Goal: Transaction & Acquisition: Purchase product/service

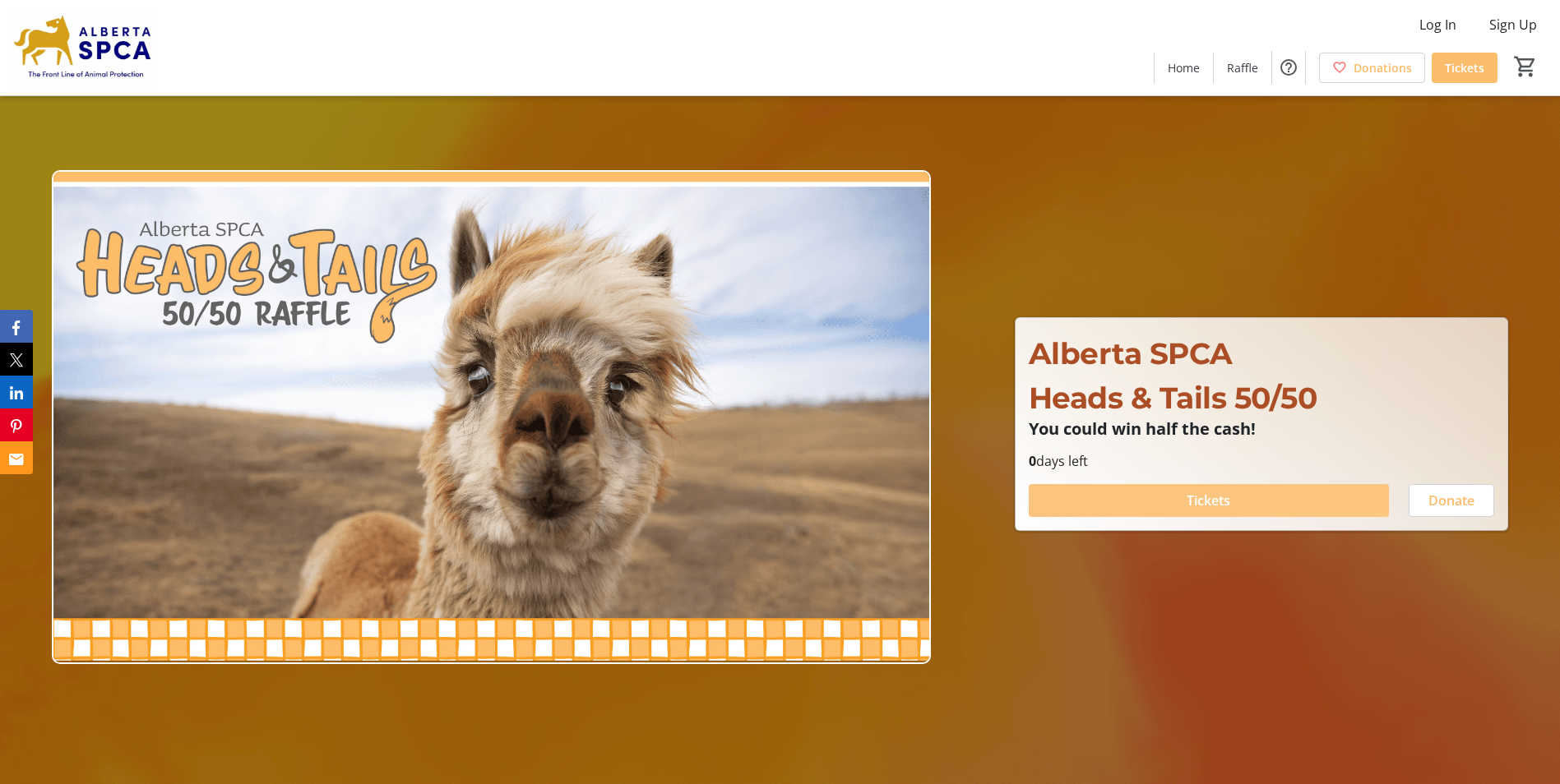
click at [1287, 495] on span at bounding box center [1209, 501] width 360 height 40
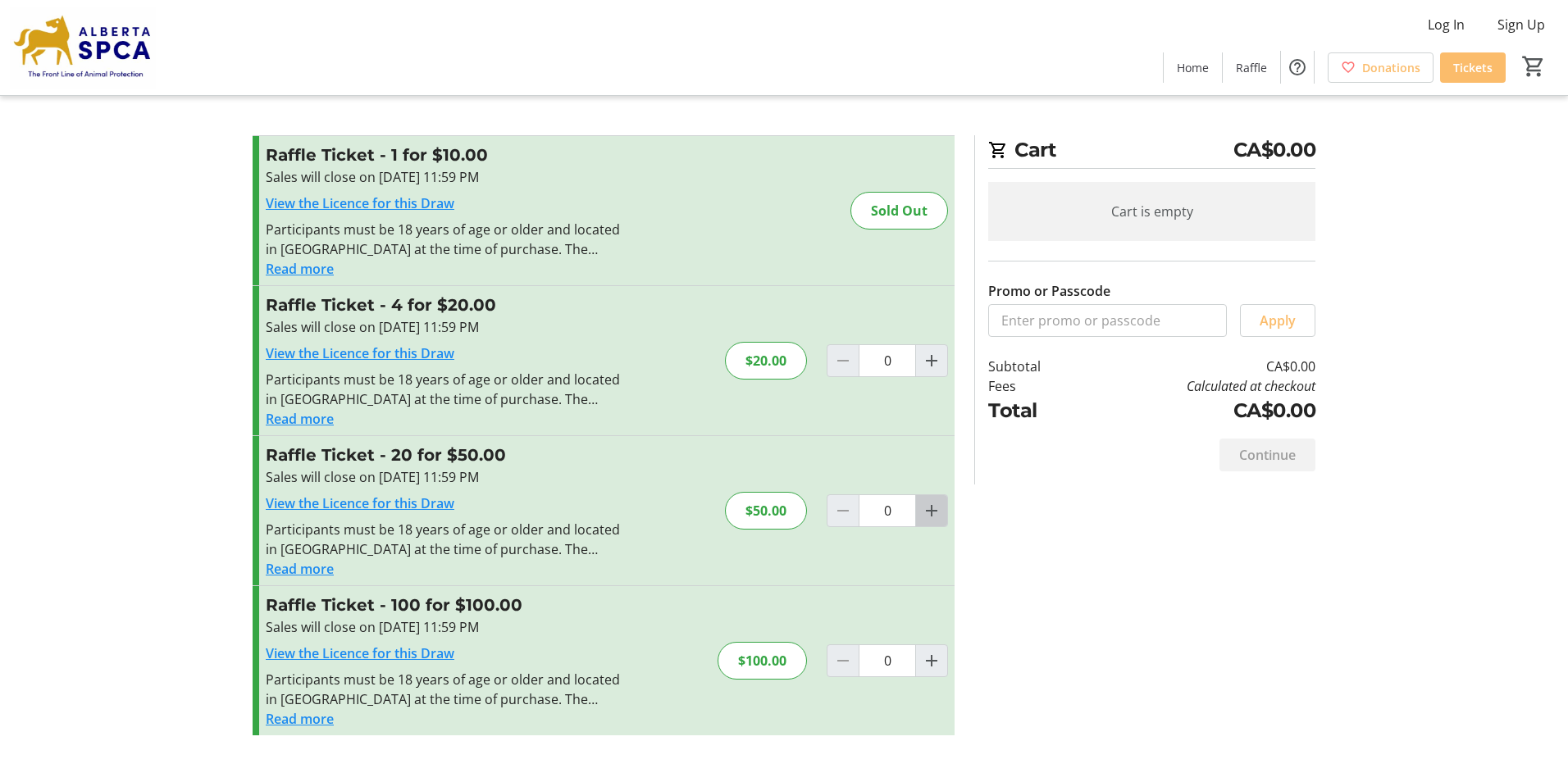
click at [934, 513] on mat-icon "Increment by one" at bounding box center [931, 511] width 20 height 20
type input "1"
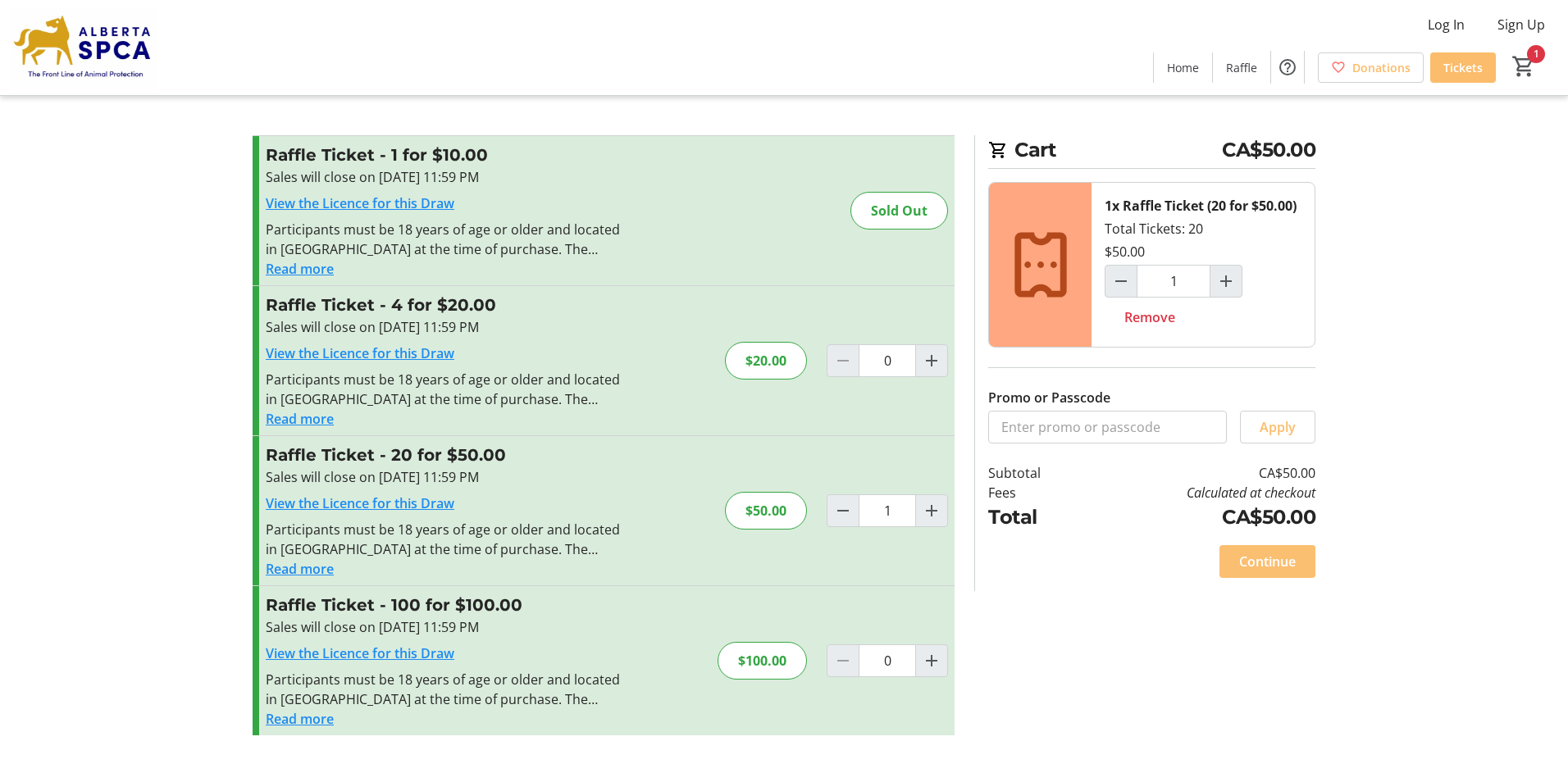
click at [1267, 558] on span "Continue" at bounding box center [1267, 561] width 57 height 20
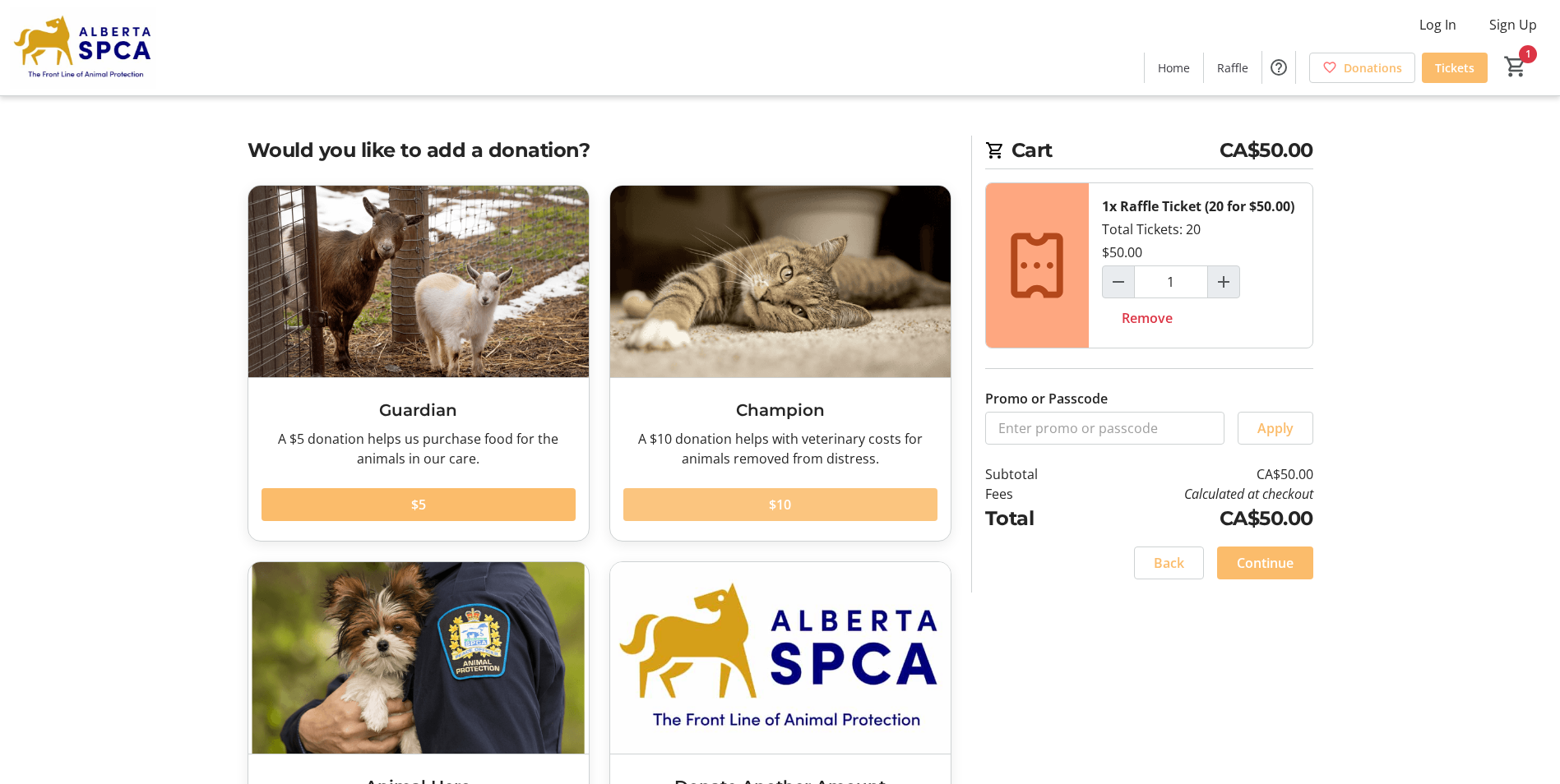
click at [809, 503] on span at bounding box center [780, 504] width 314 height 40
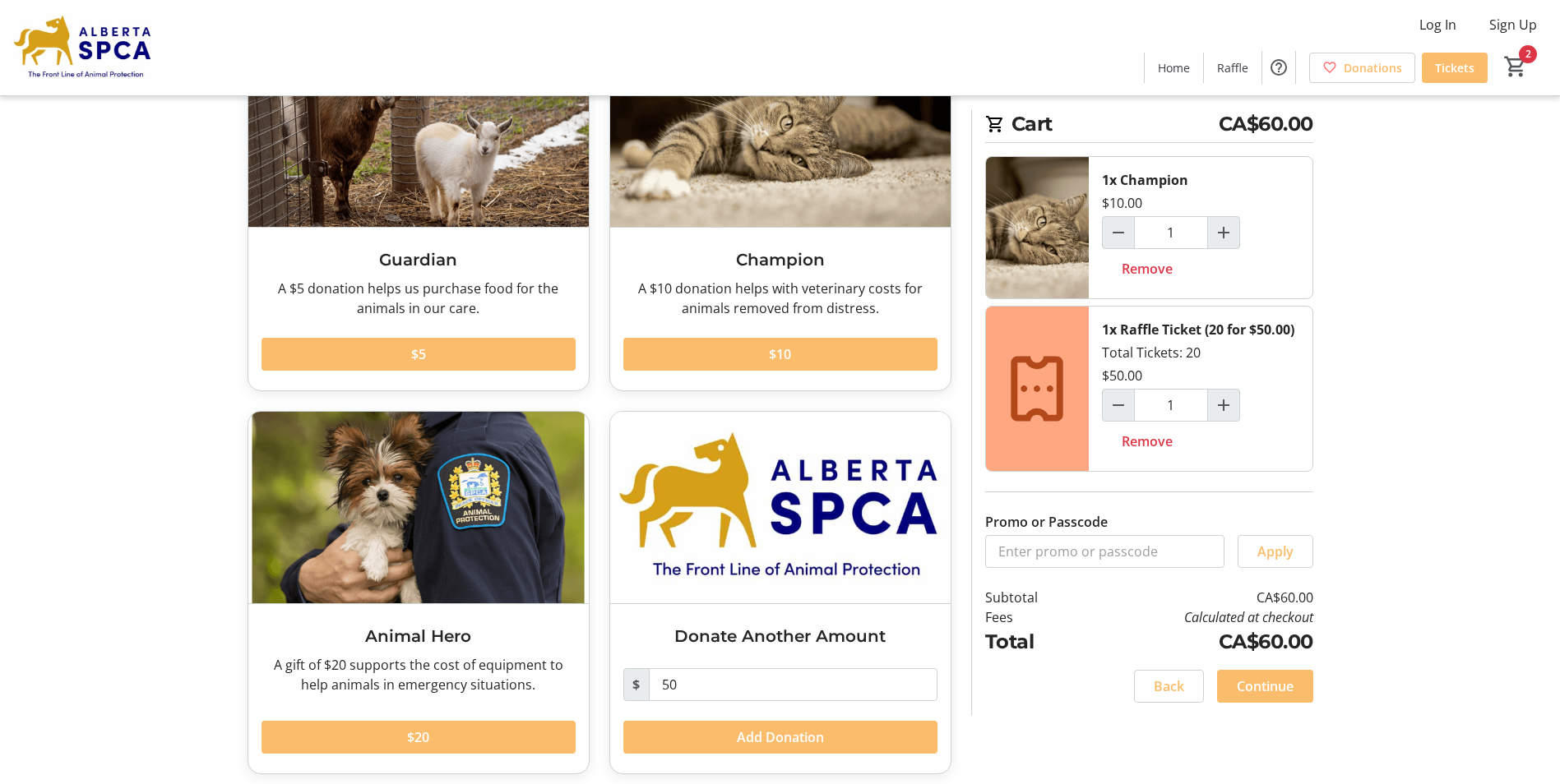
scroll to position [160, 0]
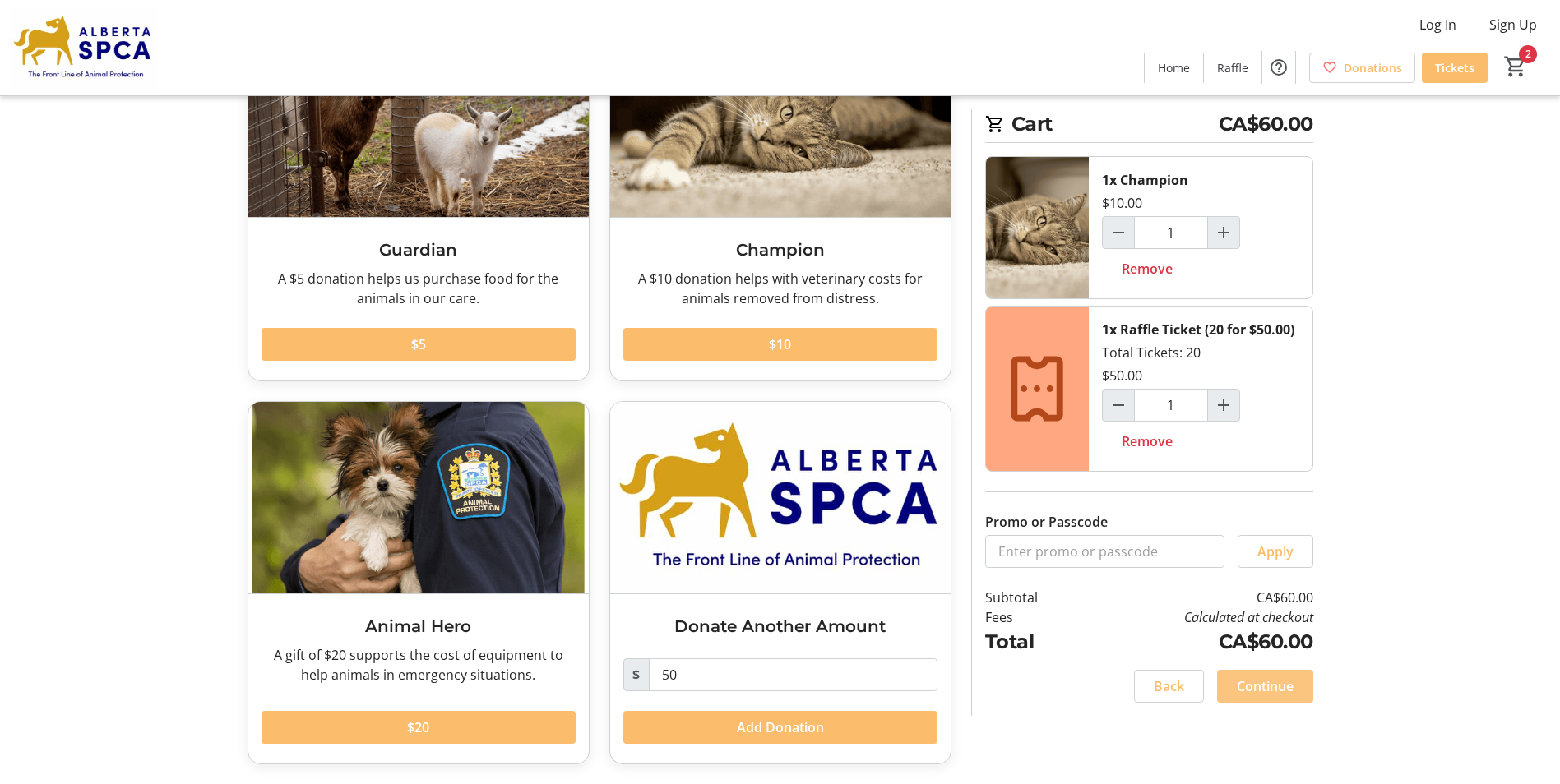
click at [1274, 681] on span "Continue" at bounding box center [1265, 686] width 57 height 20
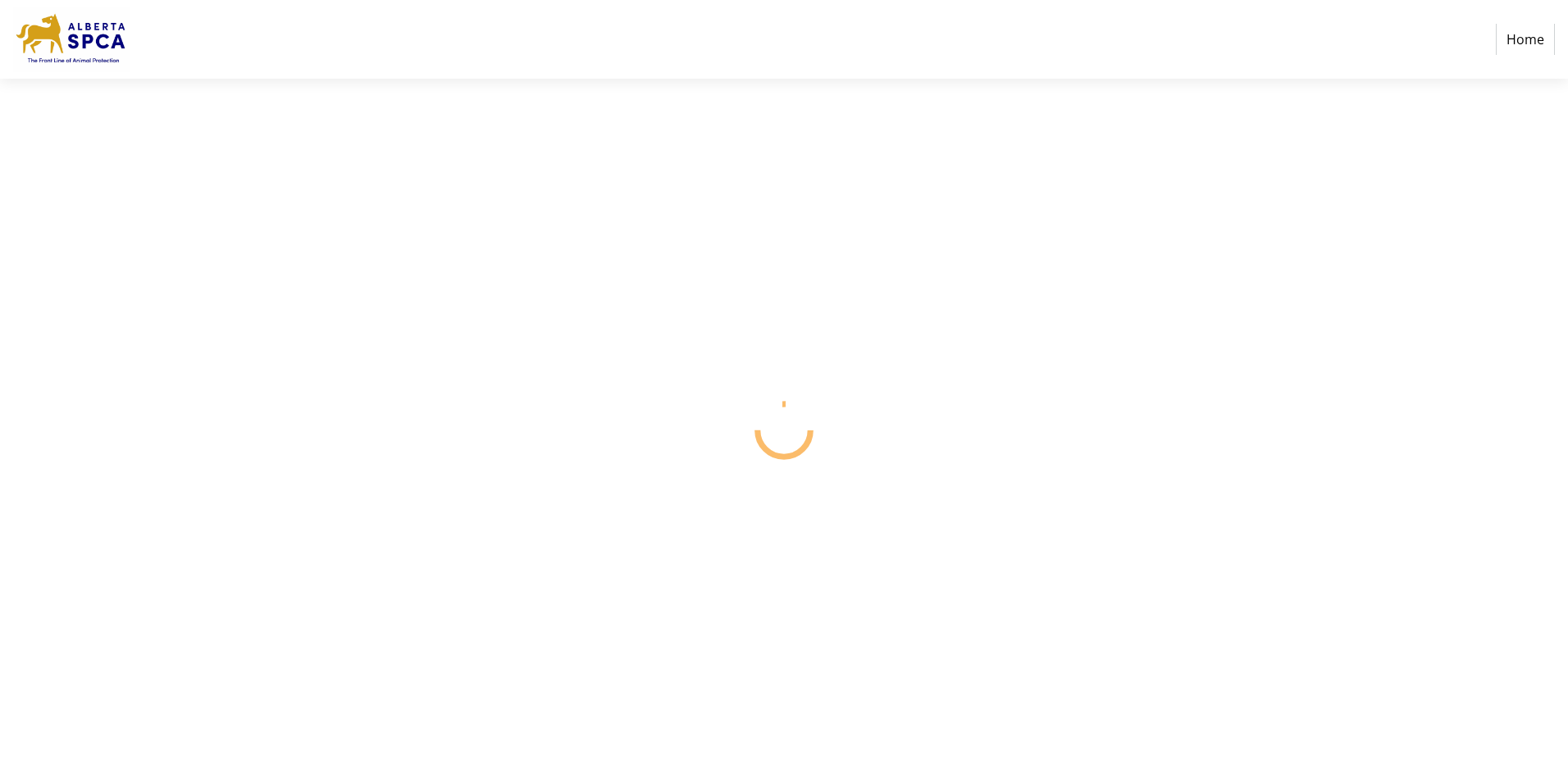
select select "CA"
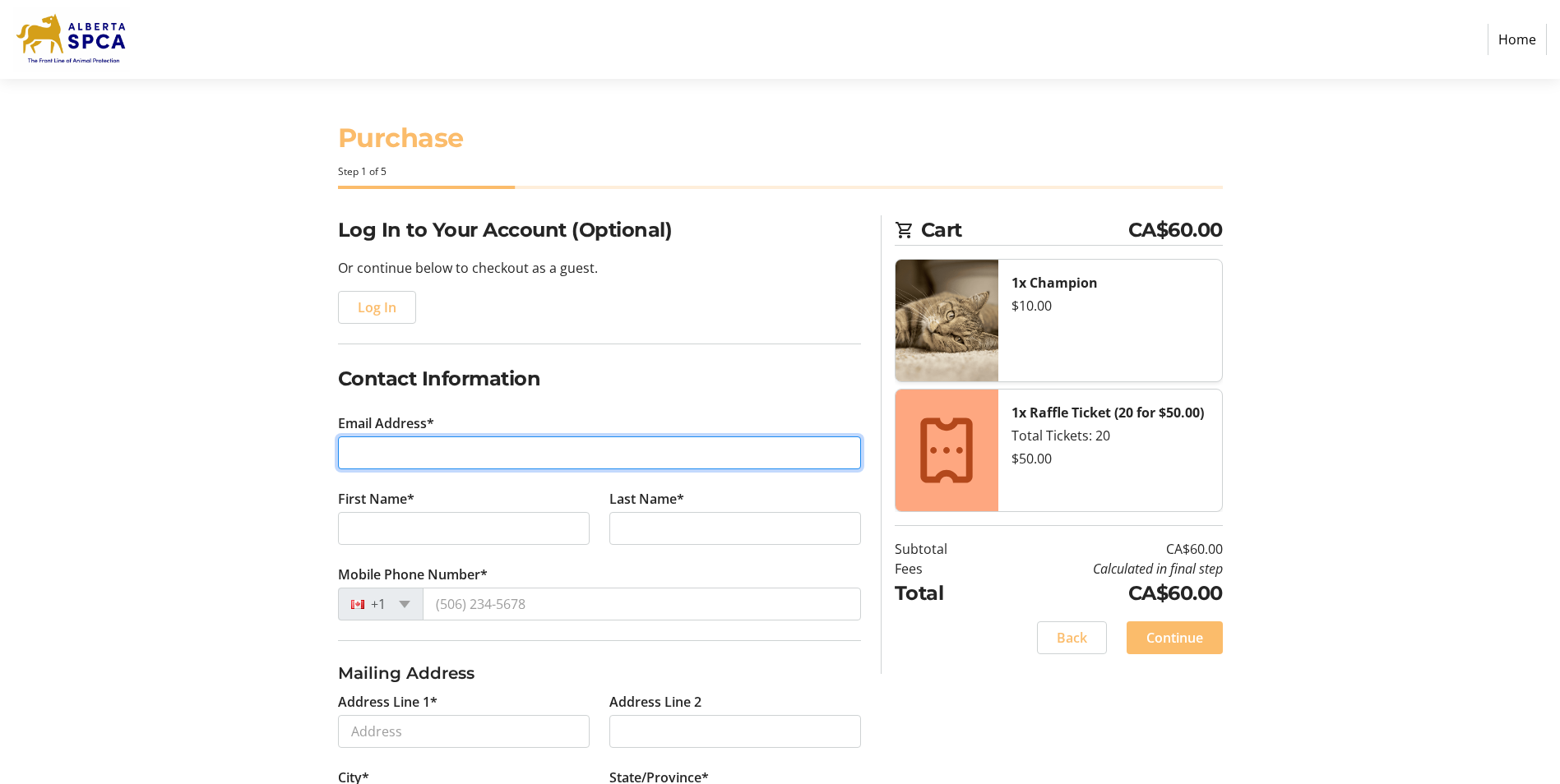
click at [483, 459] on input "Email Address*" at bounding box center [599, 453] width 523 height 33
type input "[EMAIL_ADDRESS][DOMAIN_NAME]"
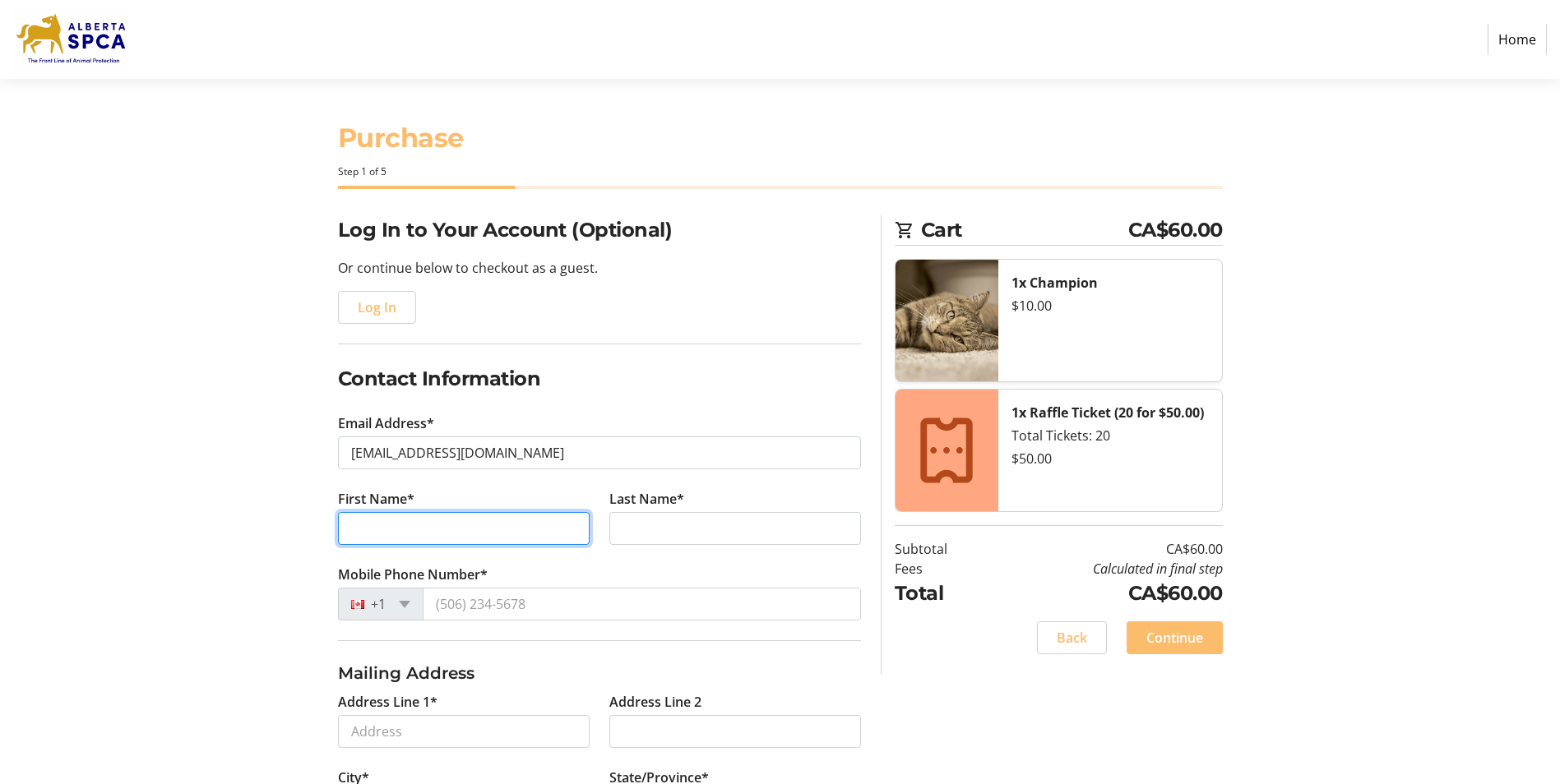
type input "[PERSON_NAME]"
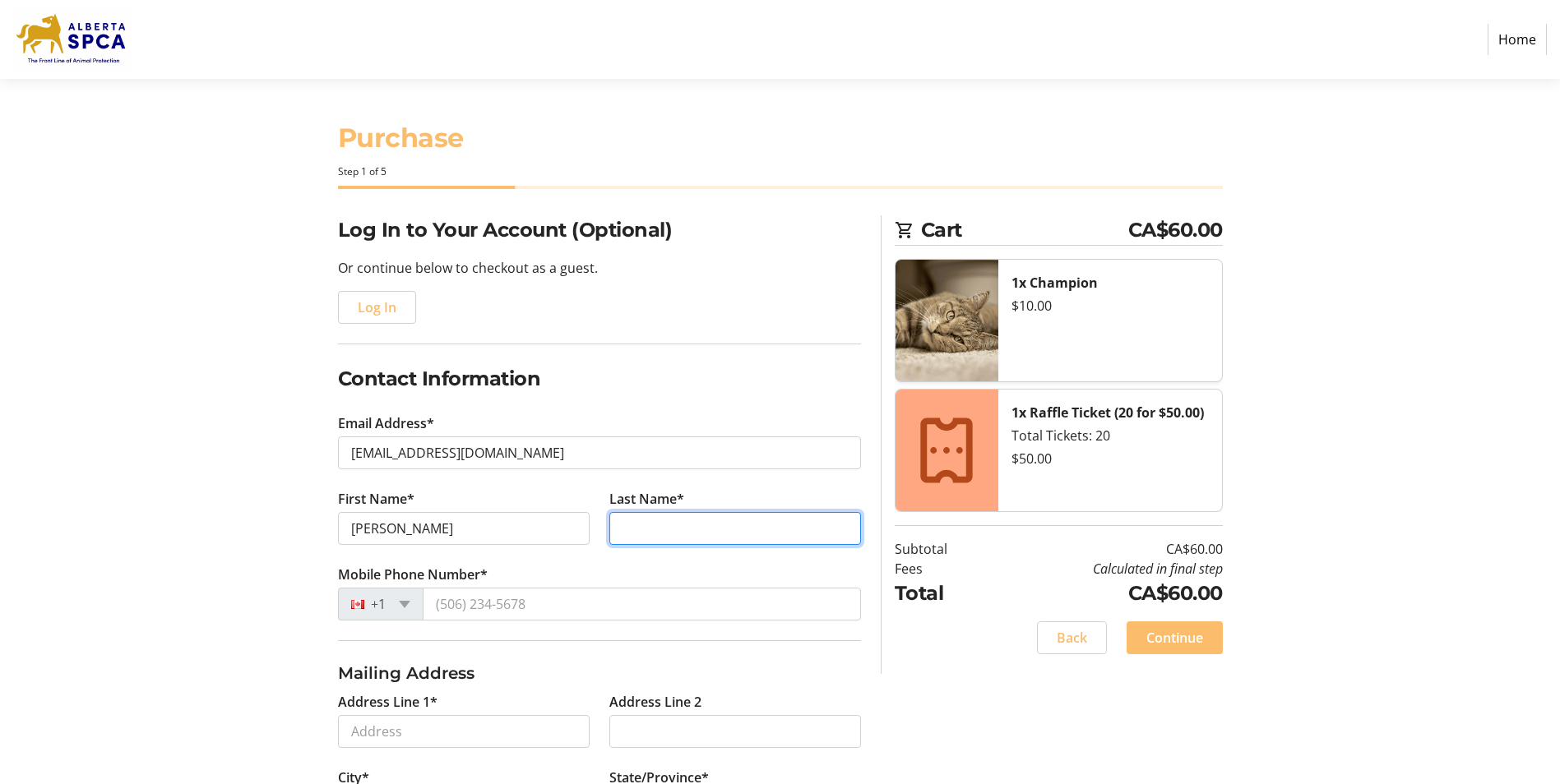
type input "[PERSON_NAME]"
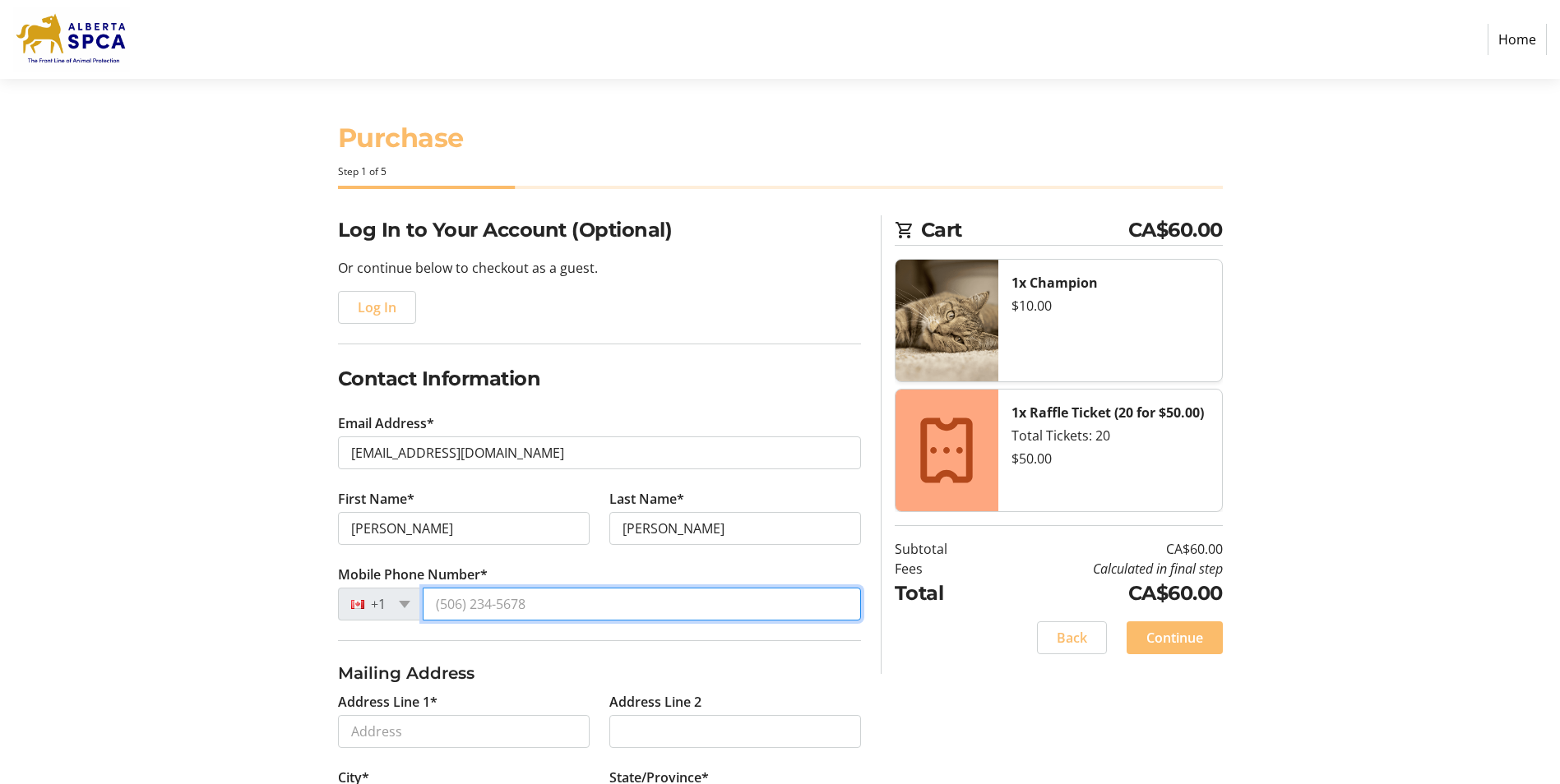
type input "[PHONE_NUMBER]"
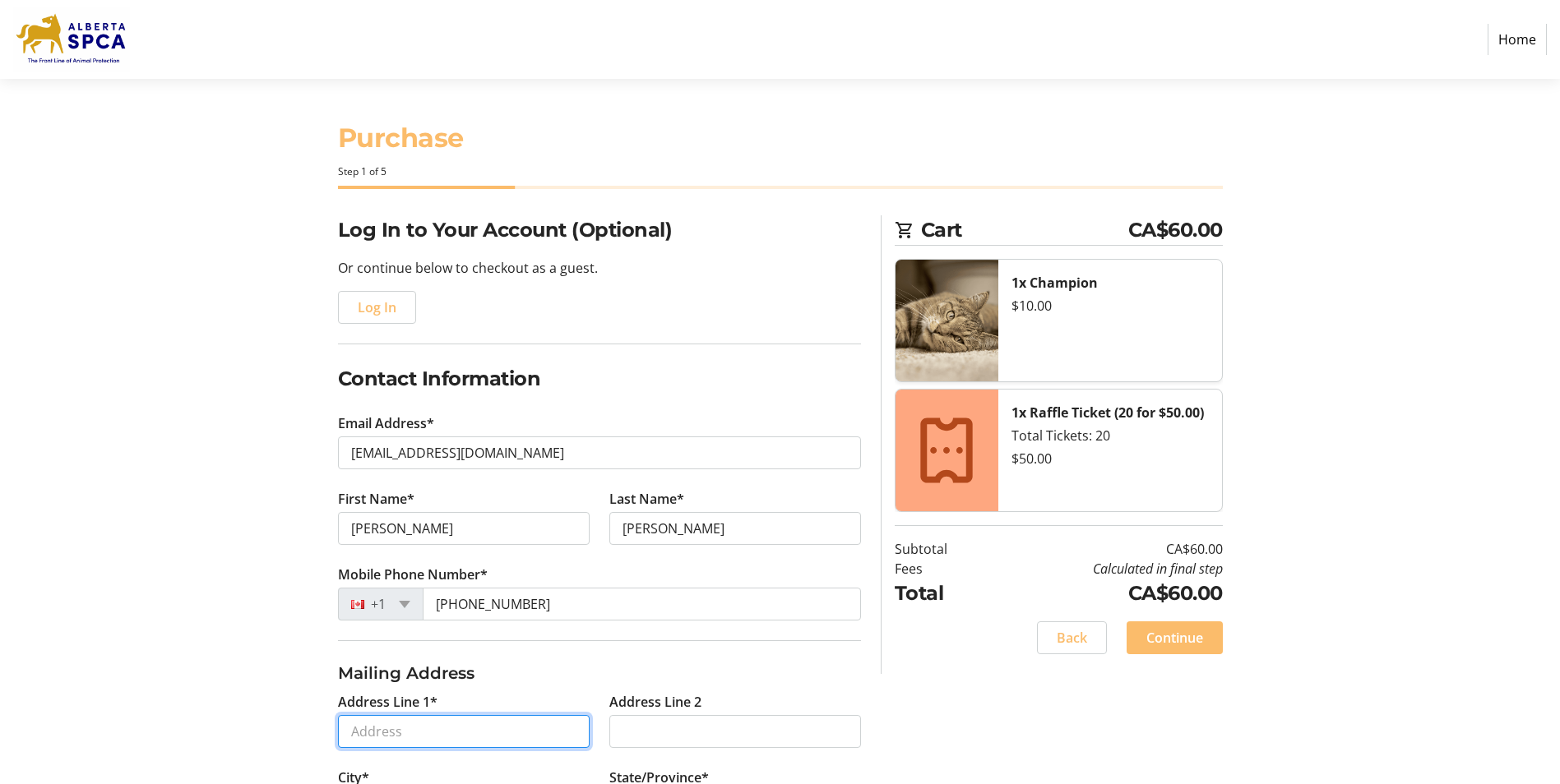
type input "[STREET_ADDRESS][PERSON_NAME]"
type input "[GEOGRAPHIC_DATA]"
select select "AB"
type input "T6R 2N7"
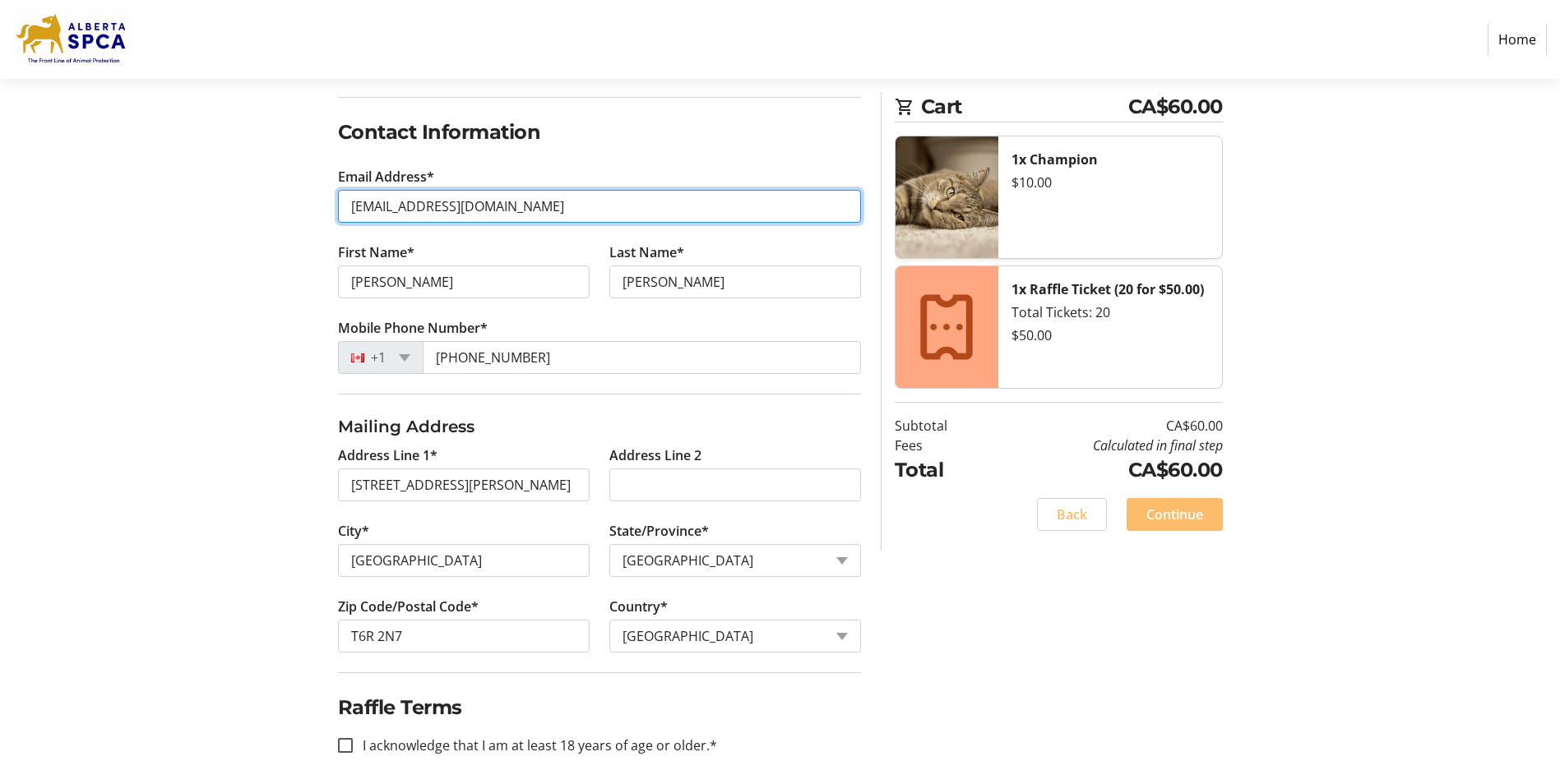
scroll to position [257, 0]
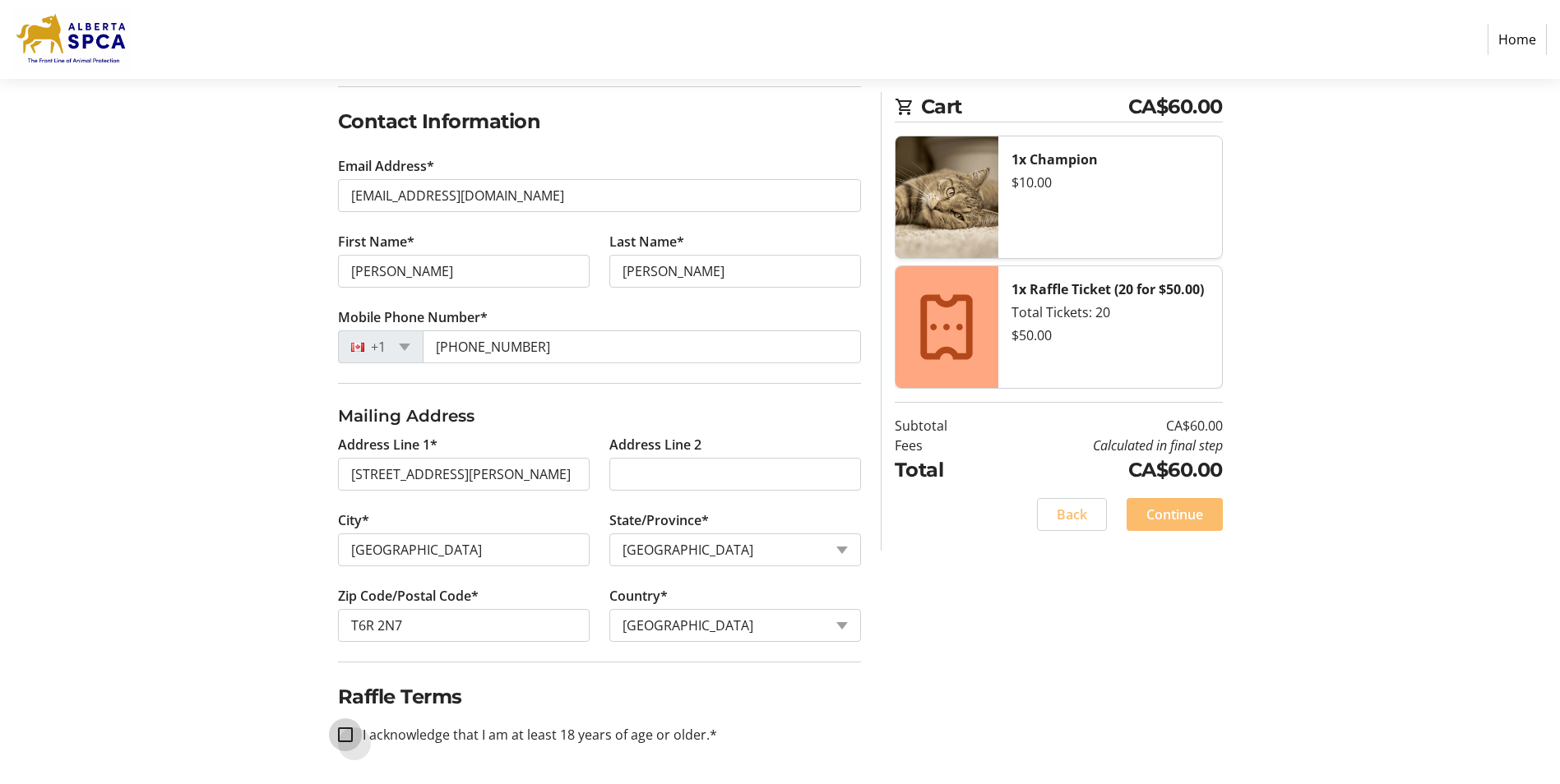
click at [341, 732] on input "I acknowledge that I am at least 18 years of age or older.*" at bounding box center [345, 734] width 15 height 15
checkbox input "true"
click at [1185, 514] on span "Continue" at bounding box center [1174, 514] width 57 height 20
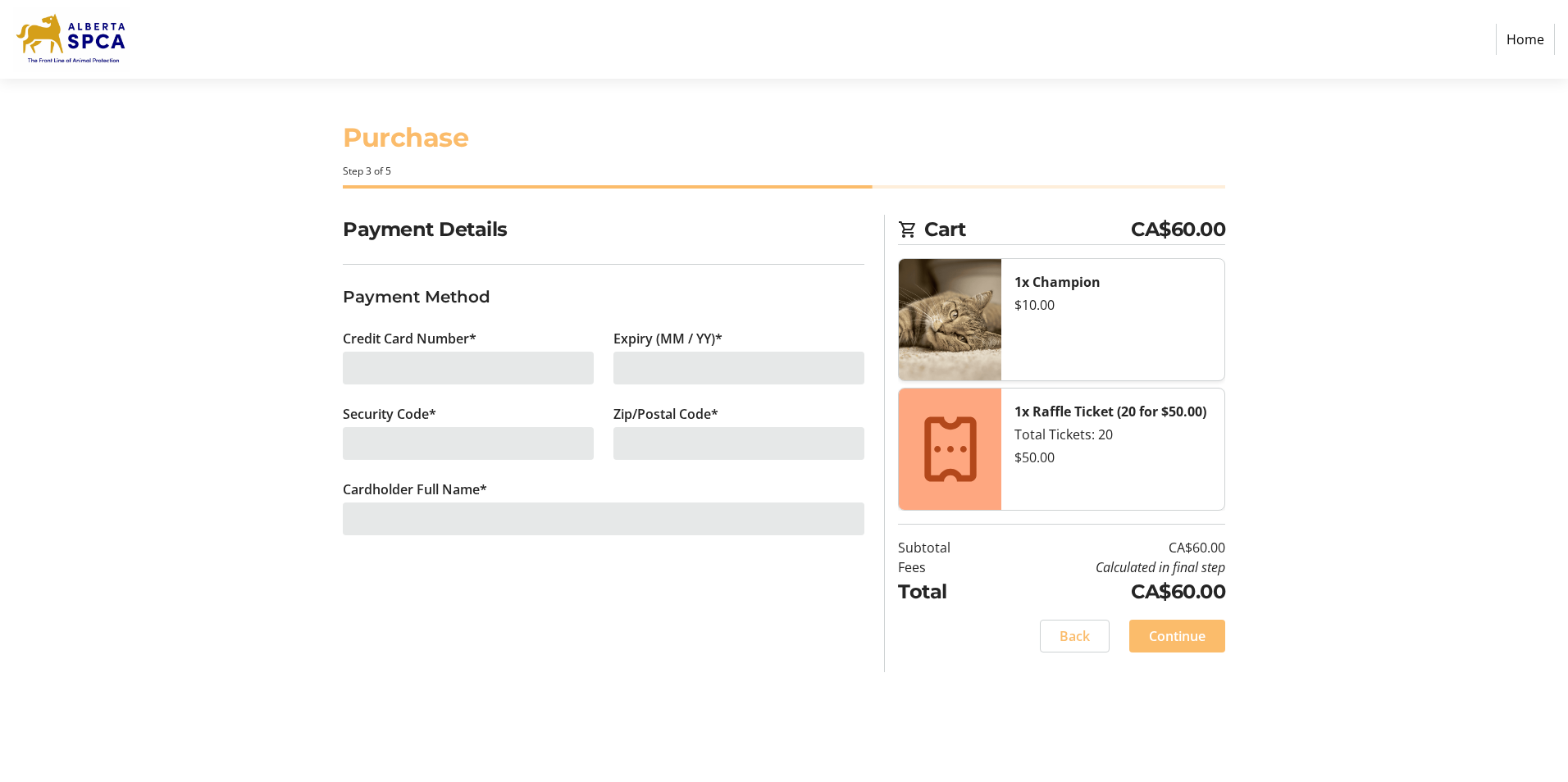
click at [457, 373] on div at bounding box center [468, 368] width 251 height 33
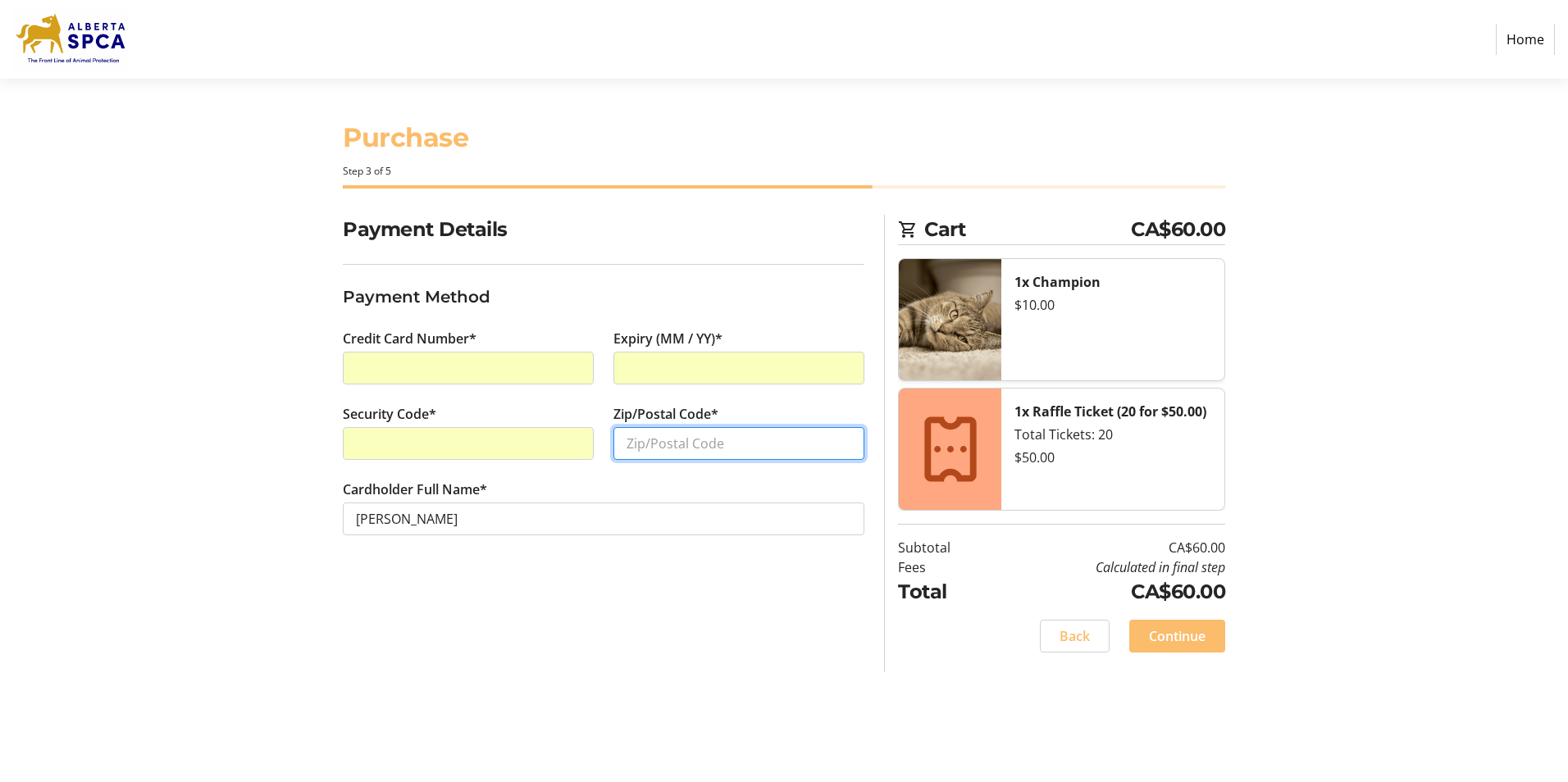
click at [646, 446] on input "Zip/Postal Code*" at bounding box center [738, 444] width 251 height 33
type input "t6r2n7"
click at [1176, 639] on span "Continue" at bounding box center [1177, 636] width 57 height 20
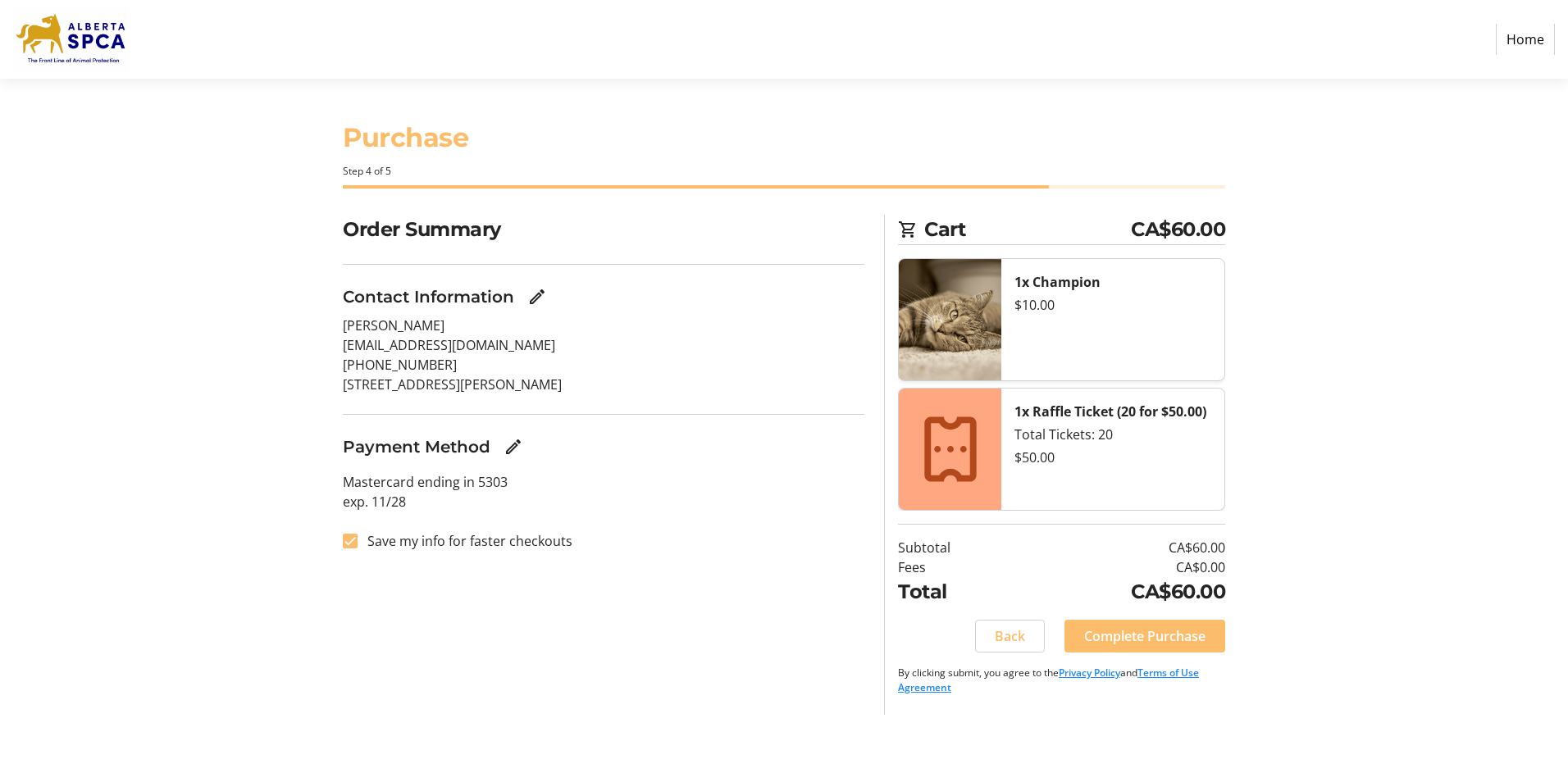
click at [1176, 639] on span "Complete Purchase" at bounding box center [1145, 636] width 121 height 20
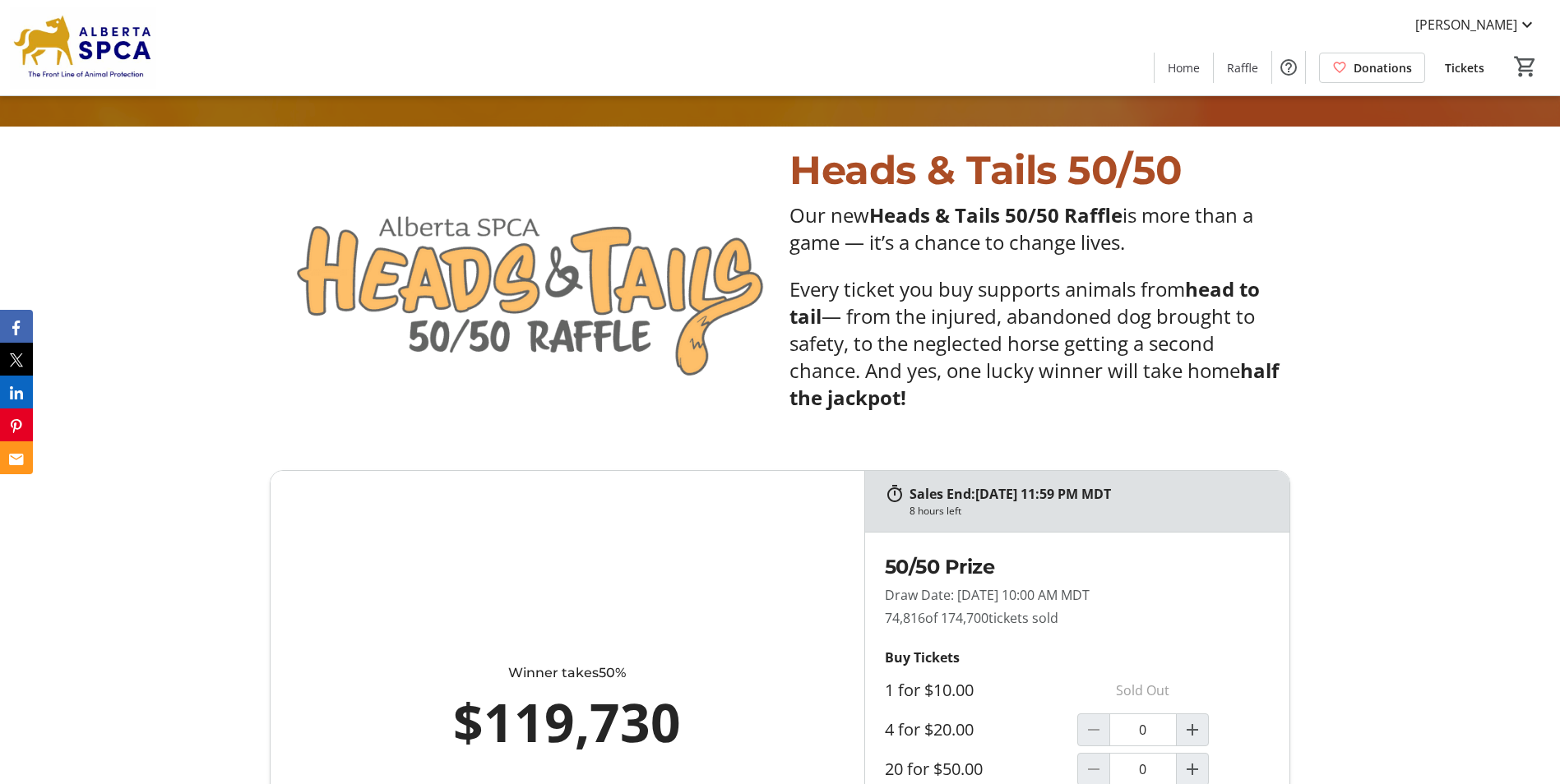
scroll to position [329, 0]
